Goal: Contribute content: Add original content to the website for others to see

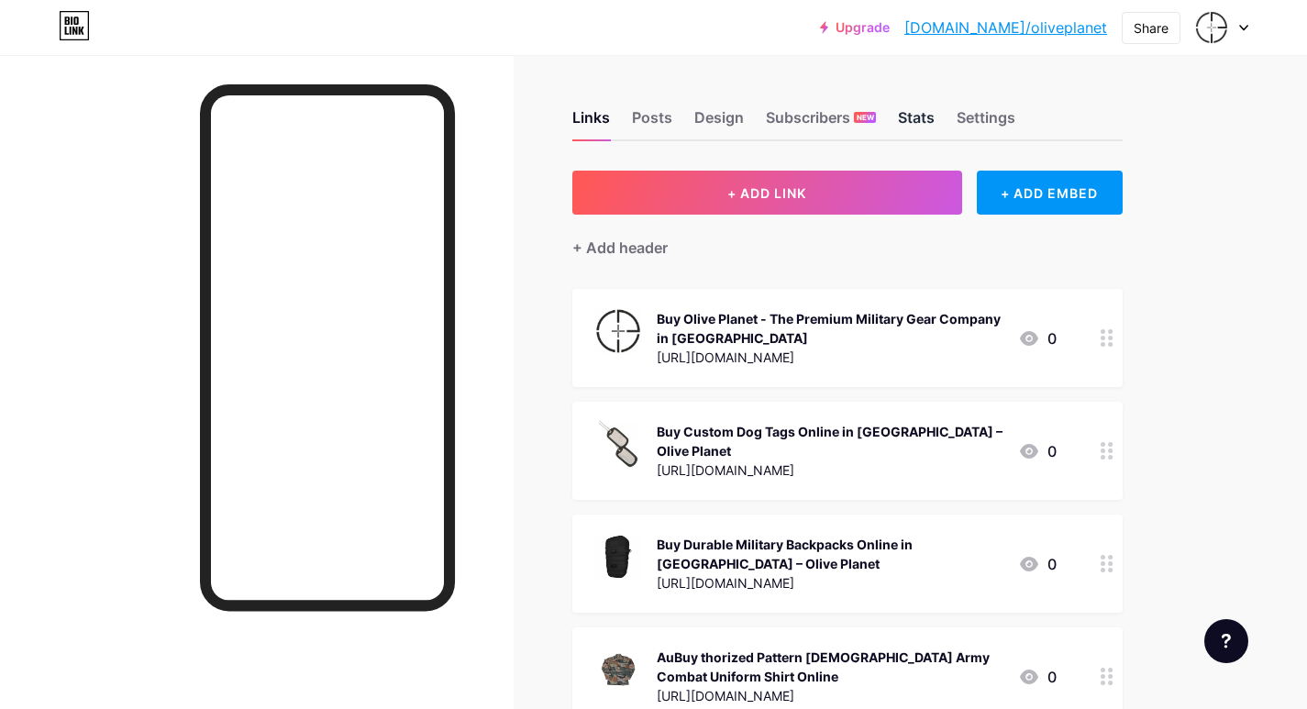
click at [928, 117] on div "Stats" at bounding box center [916, 122] width 37 height 33
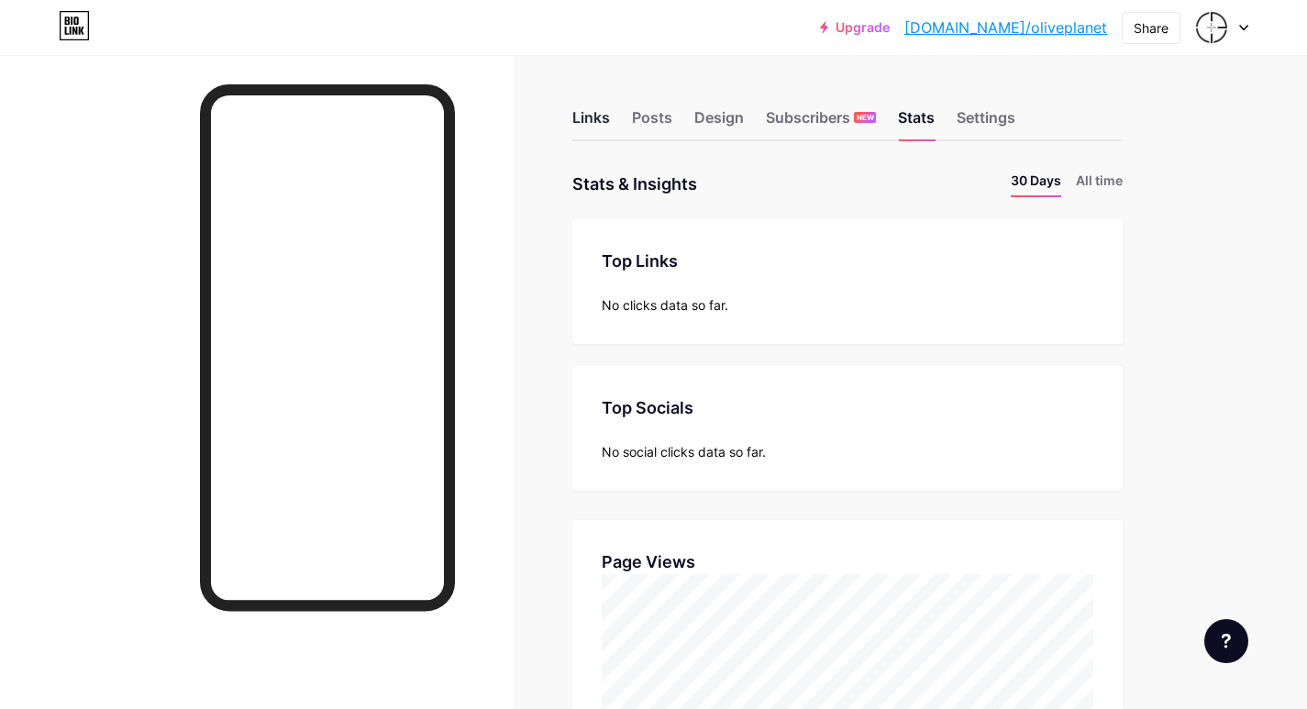
click at [596, 122] on div "Links" at bounding box center [591, 122] width 38 height 33
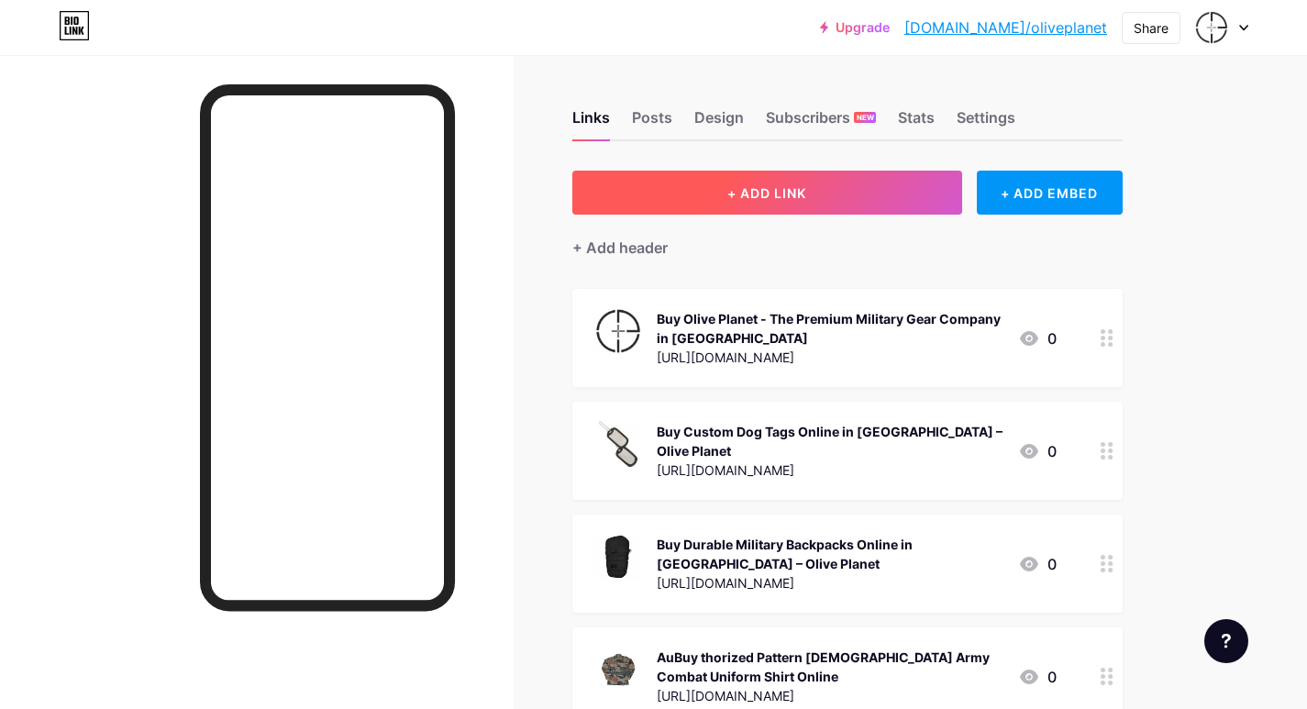
click at [749, 194] on span "+ ADD LINK" at bounding box center [766, 193] width 79 height 16
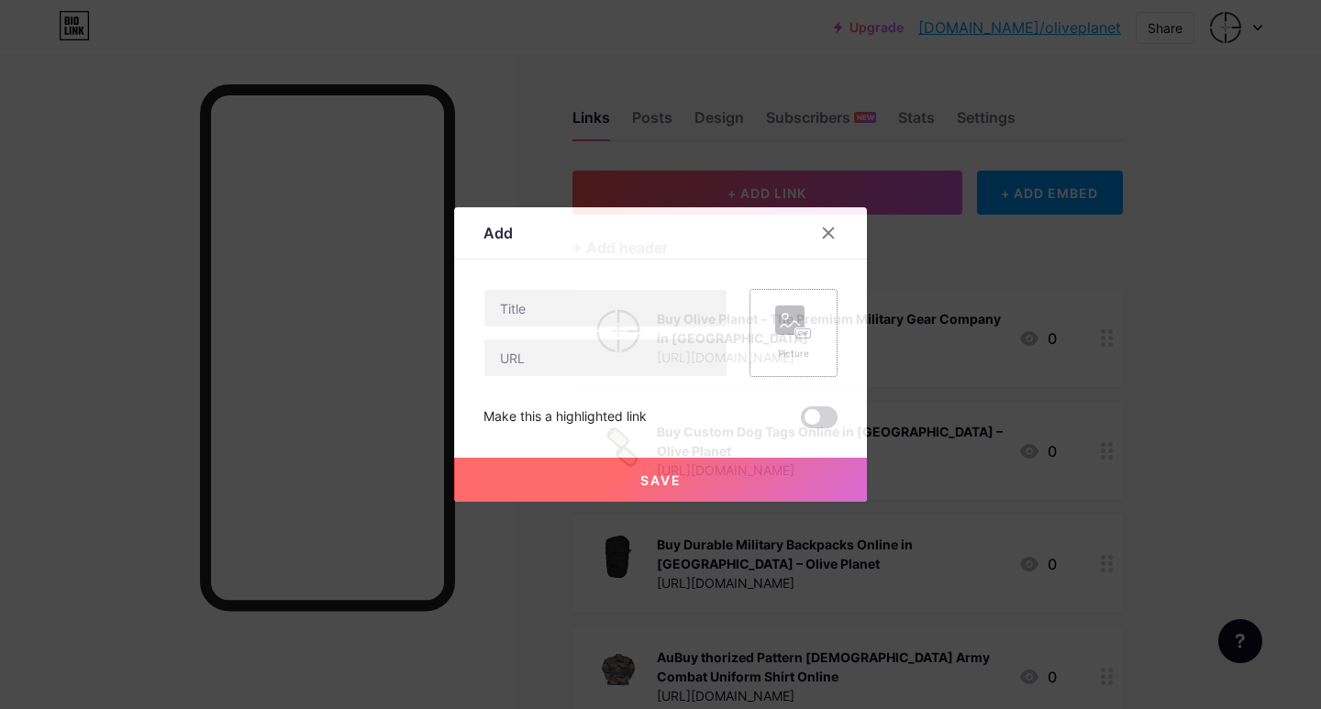
click at [779, 329] on rect at bounding box center [789, 319] width 29 height 29
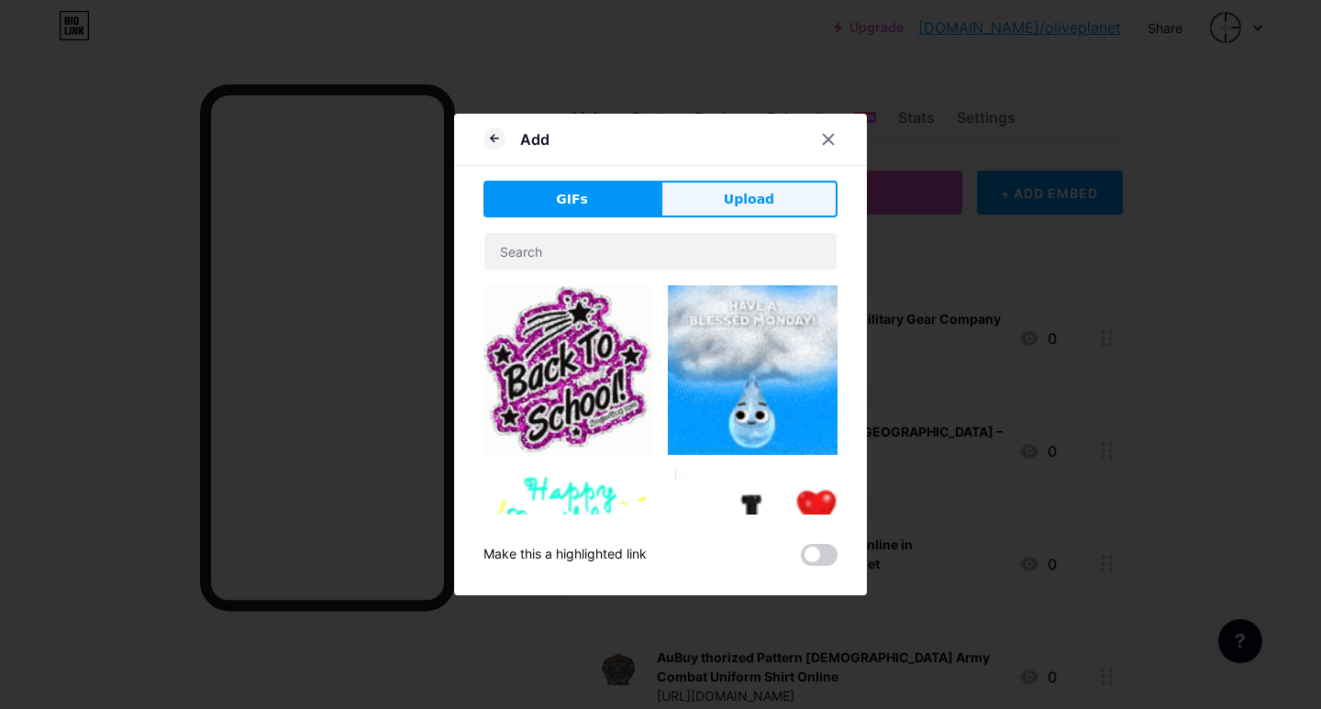
click at [728, 207] on span "Upload" at bounding box center [749, 199] width 50 height 19
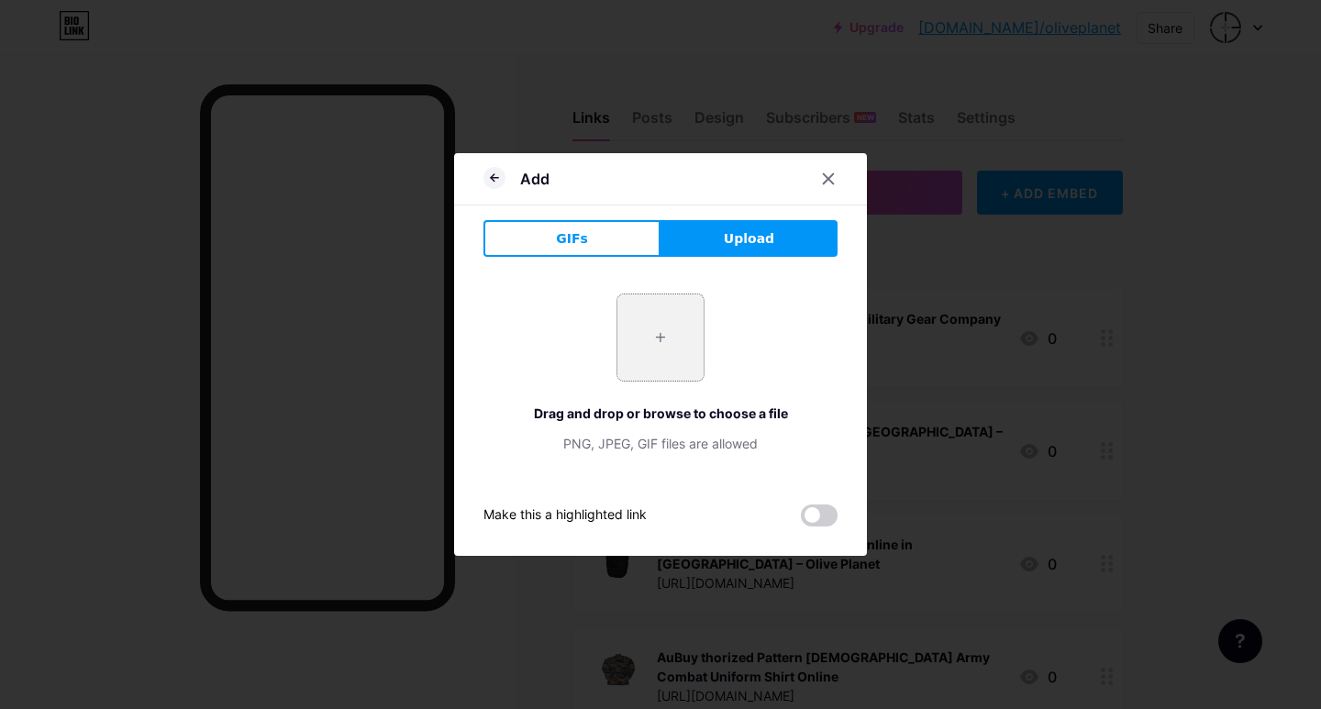
click at [637, 316] on input "file" at bounding box center [660, 337] width 86 height 86
type input "C:\fakepath\Olive_green_tshirt_with_Black_indian_army_print_1280x (3).png"
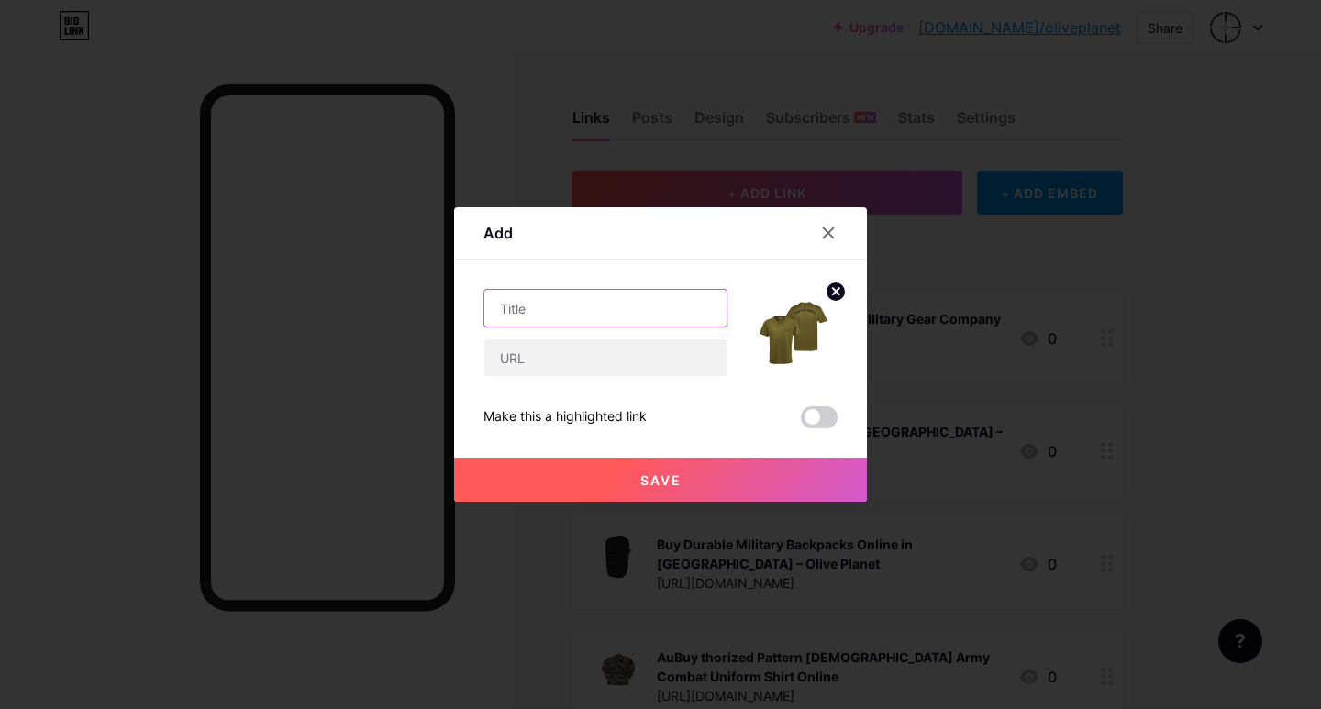
click at [520, 315] on input "text" at bounding box center [605, 308] width 242 height 37
paste input "Buy [DEMOGRAPHIC_DATA] Army T Shirt Online Olive Planet"
click at [513, 311] on input "Buy [DEMOGRAPHIC_DATA] Army T Shirt Online Olive Planet" at bounding box center [605, 308] width 242 height 37
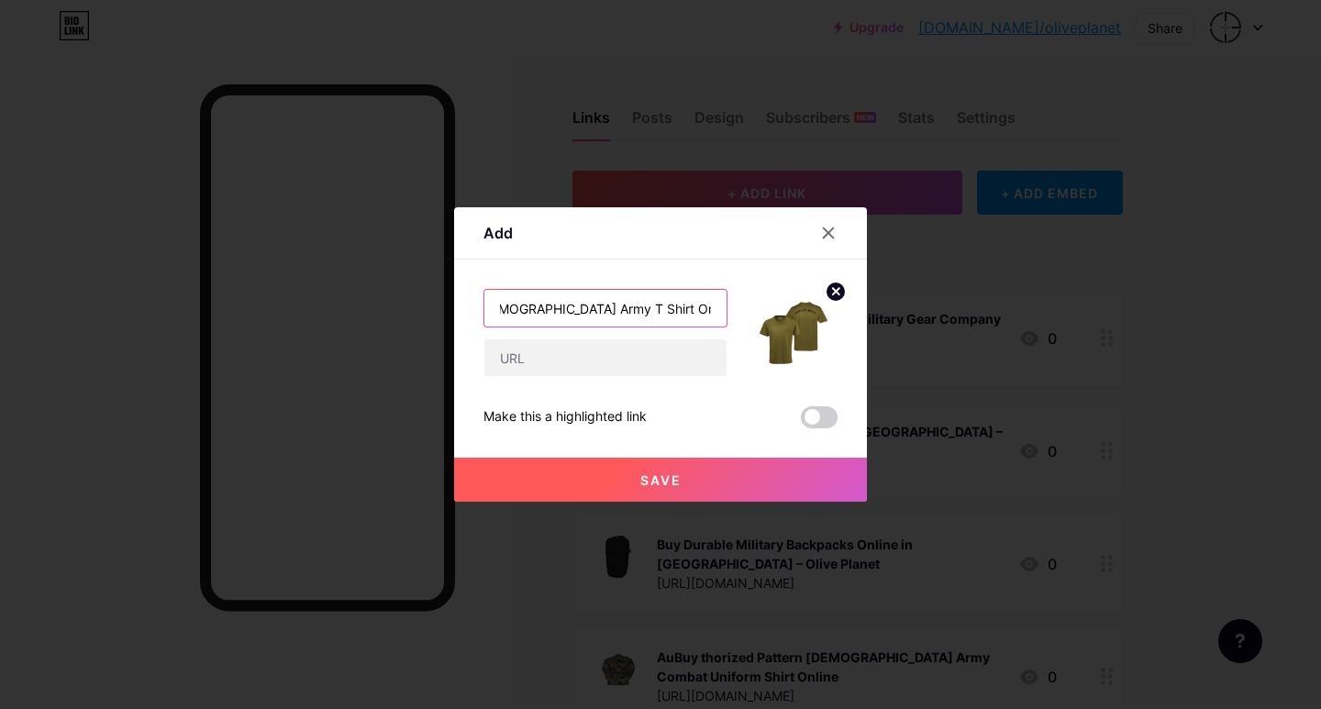
click at [513, 311] on input "Buy [DEMOGRAPHIC_DATA] Army T Shirt Online Olive Planet" at bounding box center [605, 308] width 242 height 37
type input "Buy [DEMOGRAPHIC_DATA] Army T Shirt Online Olive Planet"
click at [548, 362] on input "text" at bounding box center [605, 357] width 242 height 37
paste input "[URL][DOMAIN_NAME]"
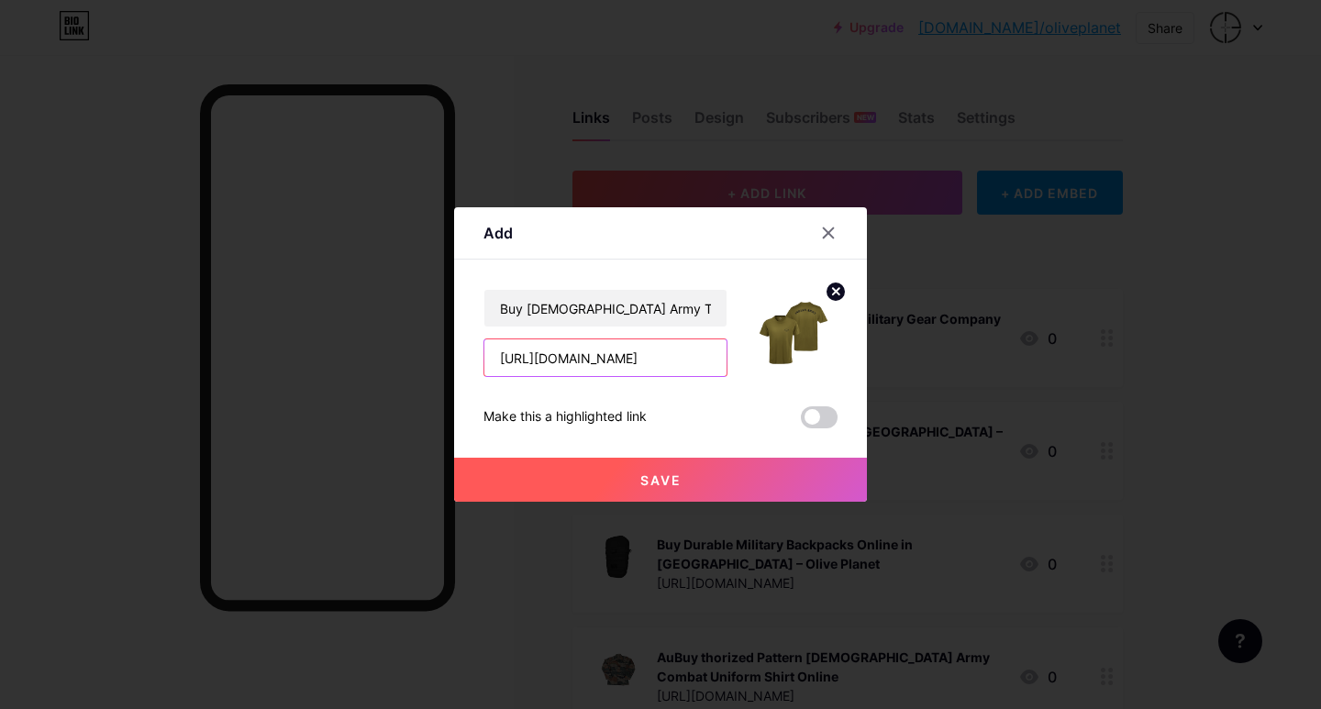
scroll to position [0, 92]
type input "[URL][DOMAIN_NAME]"
click at [686, 479] on button "Save" at bounding box center [660, 480] width 413 height 44
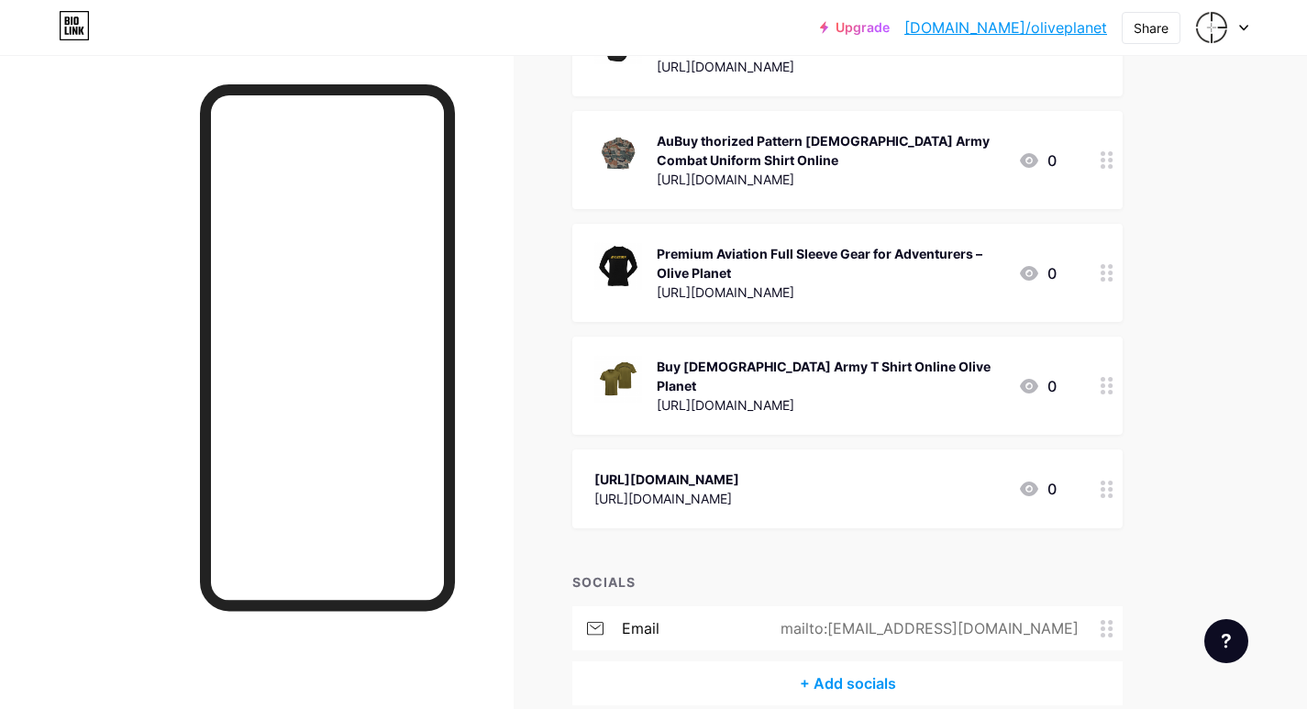
scroll to position [484, 0]
